Goal: Browse casually

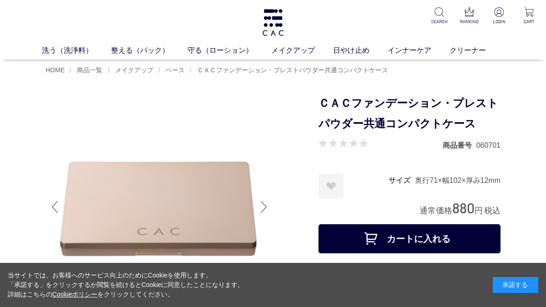
click at [294, 71] on link "フェイスカラー" at bounding box center [287, 67] width 45 height 7
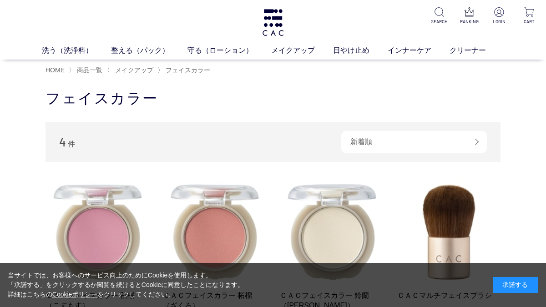
click at [60, 72] on span "HOME" at bounding box center [54, 69] width 19 height 7
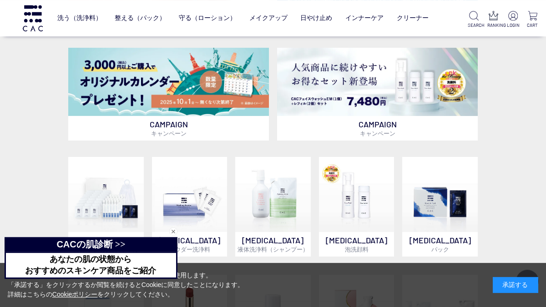
scroll to position [319, 0]
click at [104, 83] on img at bounding box center [168, 82] width 200 height 68
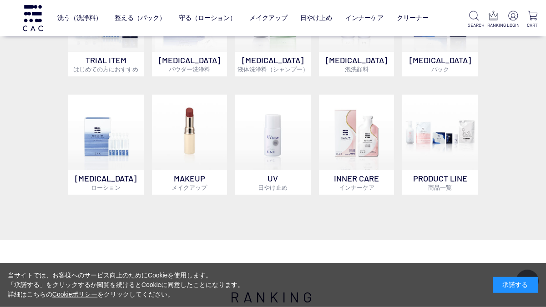
scroll to position [502, 0]
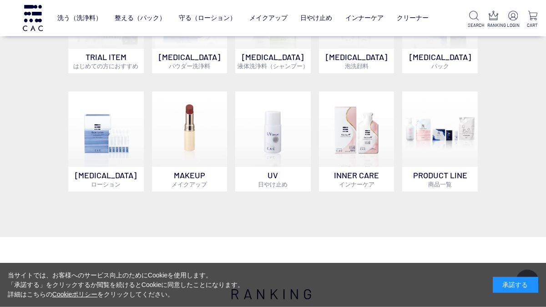
click at [189, 143] on img at bounding box center [189, 128] width 75 height 75
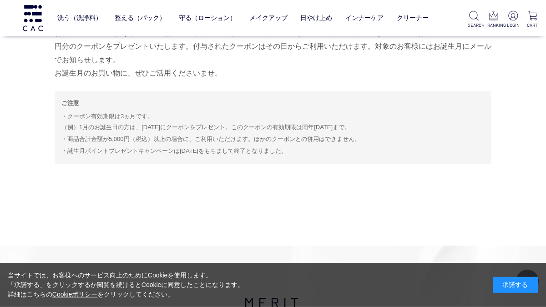
scroll to position [2325, 0]
